Goal: Navigation & Orientation: Find specific page/section

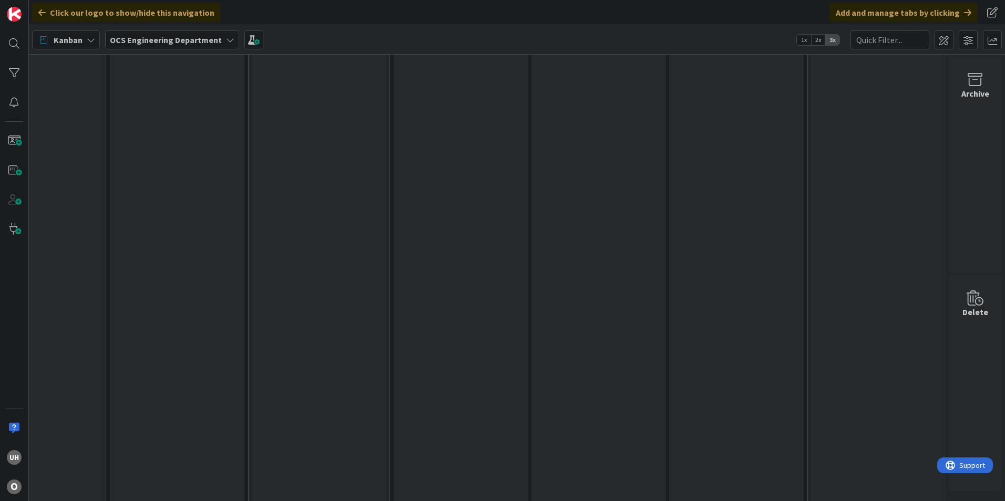
scroll to position [1534, 915]
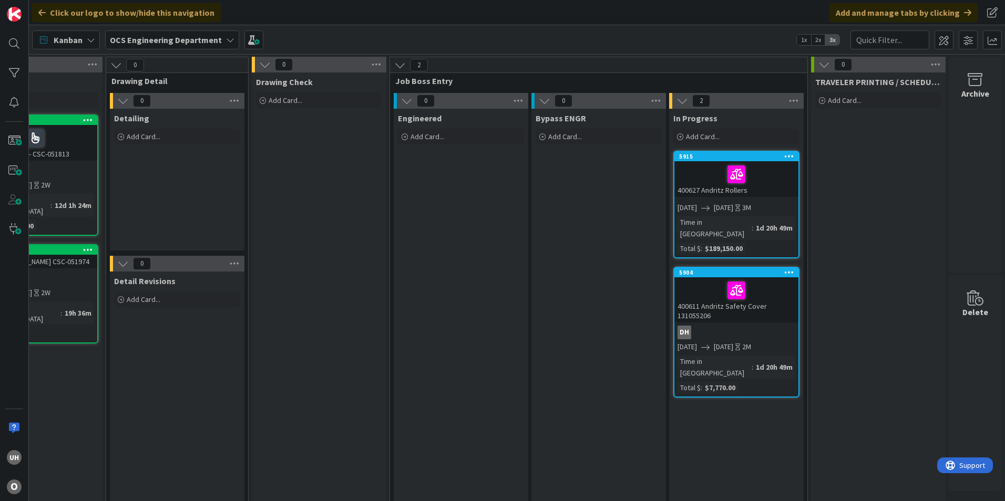
scroll to position [0, 915]
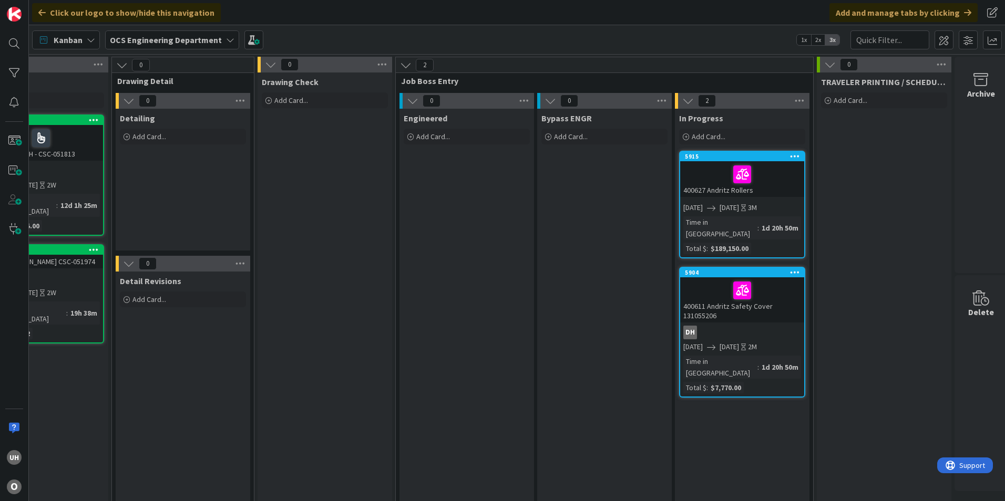
scroll to position [0, 915]
